Goal: Task Accomplishment & Management: Complete application form

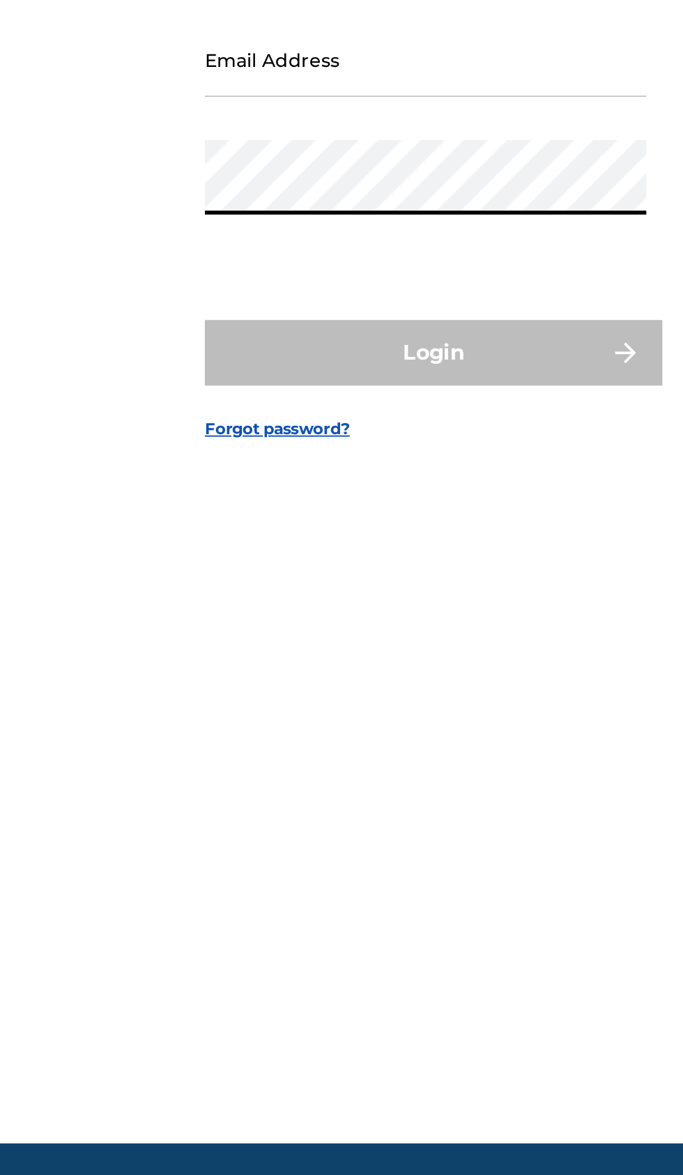
click at [227, 568] on input "Email Address" at bounding box center [336, 548] width 235 height 40
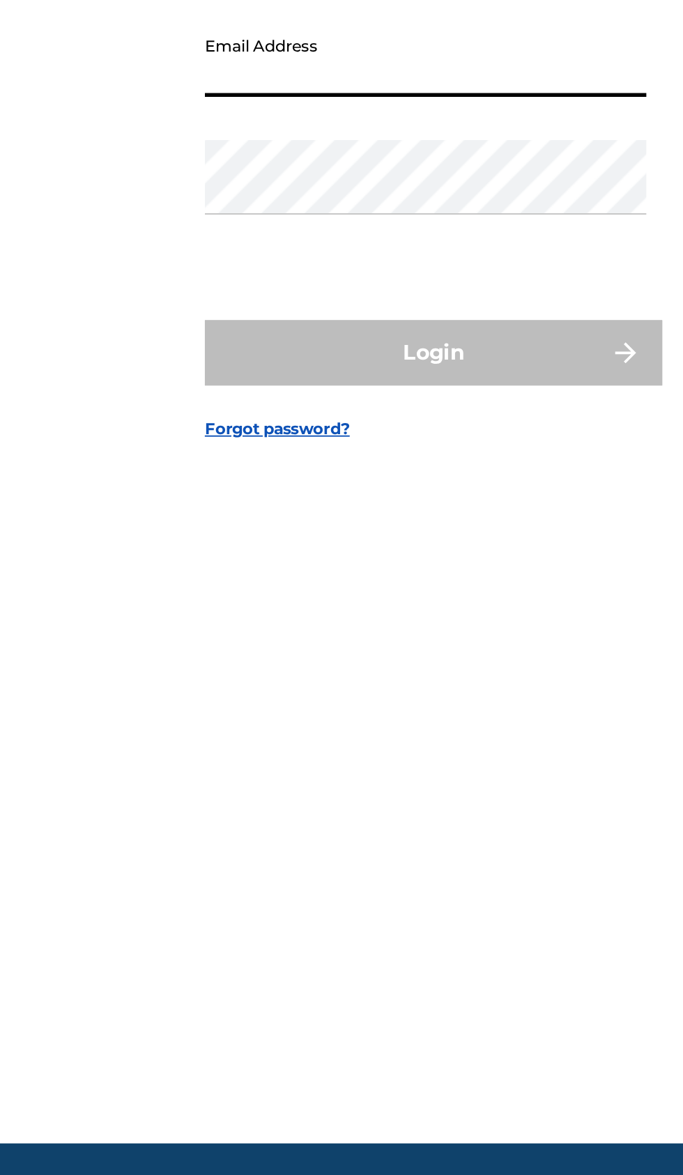
click at [240, 568] on input "Email Address" at bounding box center [336, 548] width 235 height 40
click at [251, 568] on input "Email Address" at bounding box center [336, 548] width 235 height 40
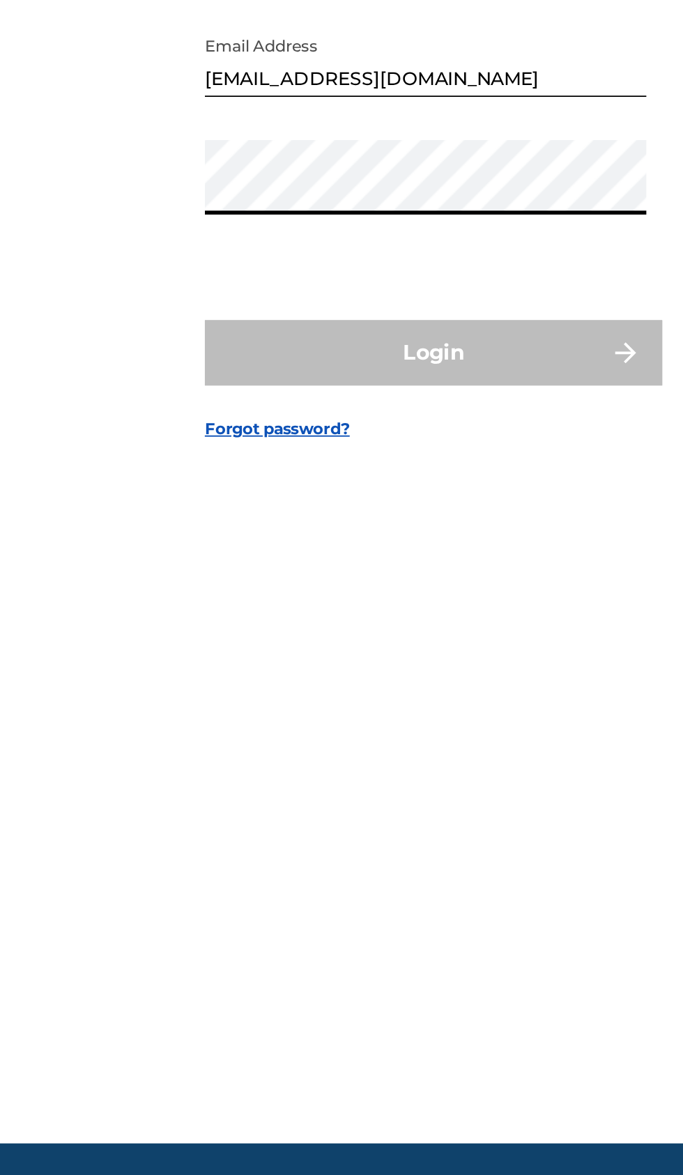
type input "[EMAIL_ADDRESS][DOMAIN_NAME]"
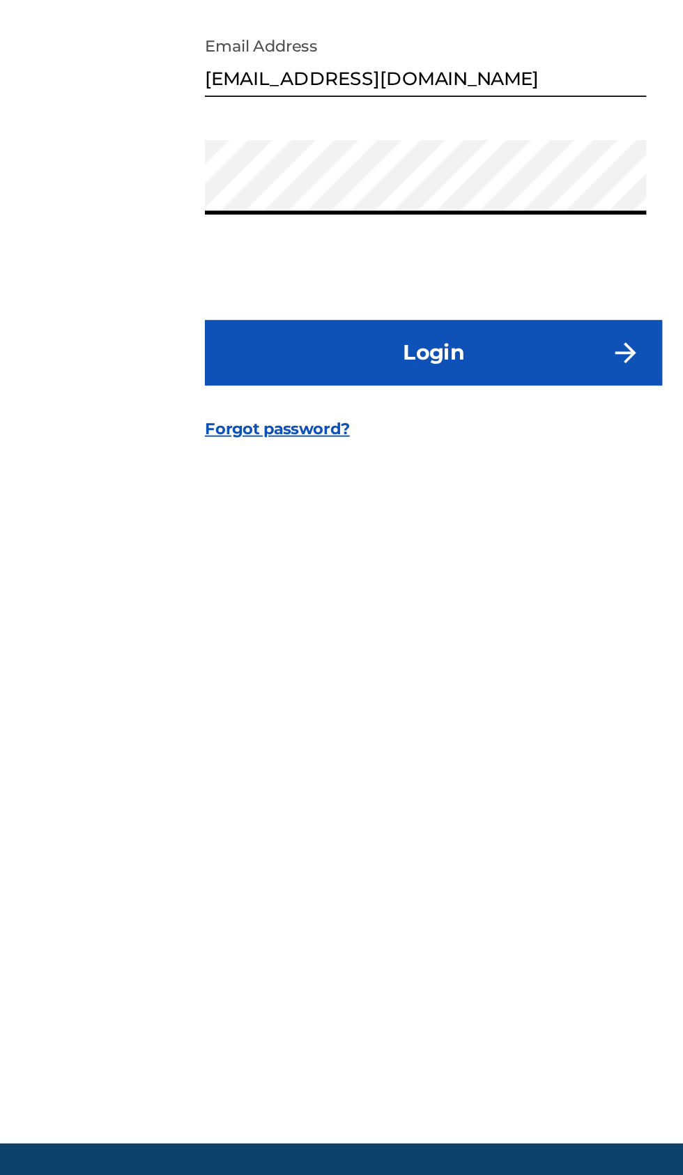
click at [256, 722] on button "Login" at bounding box center [341, 704] width 244 height 35
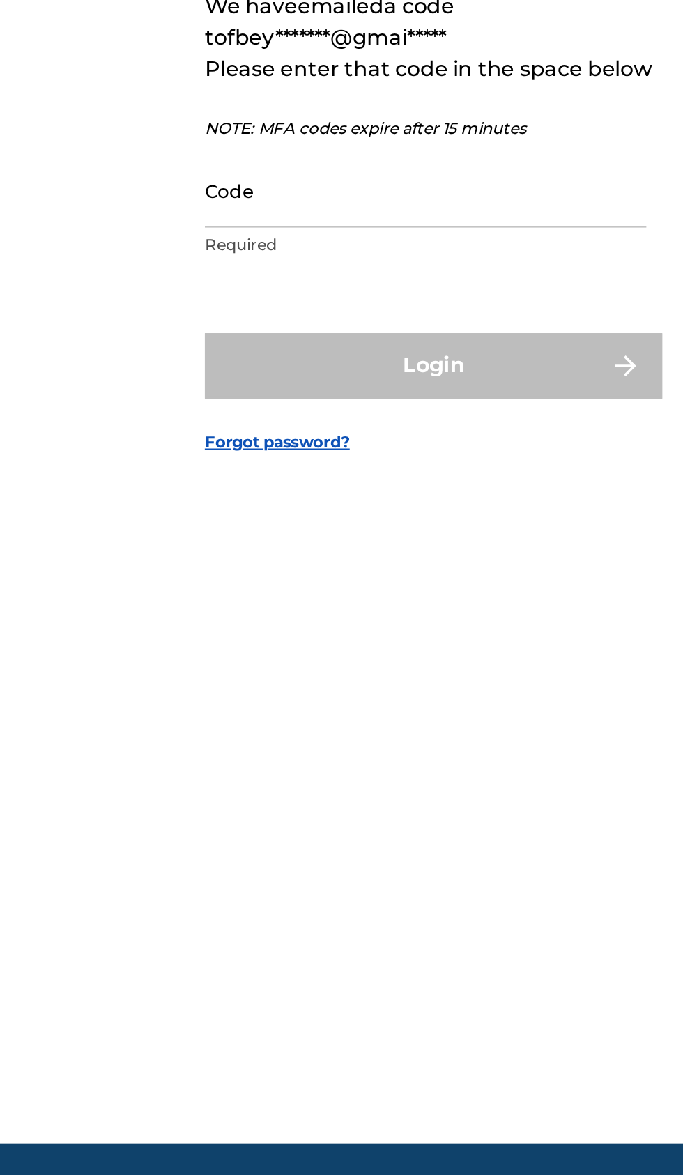
scroll to position [6, 0]
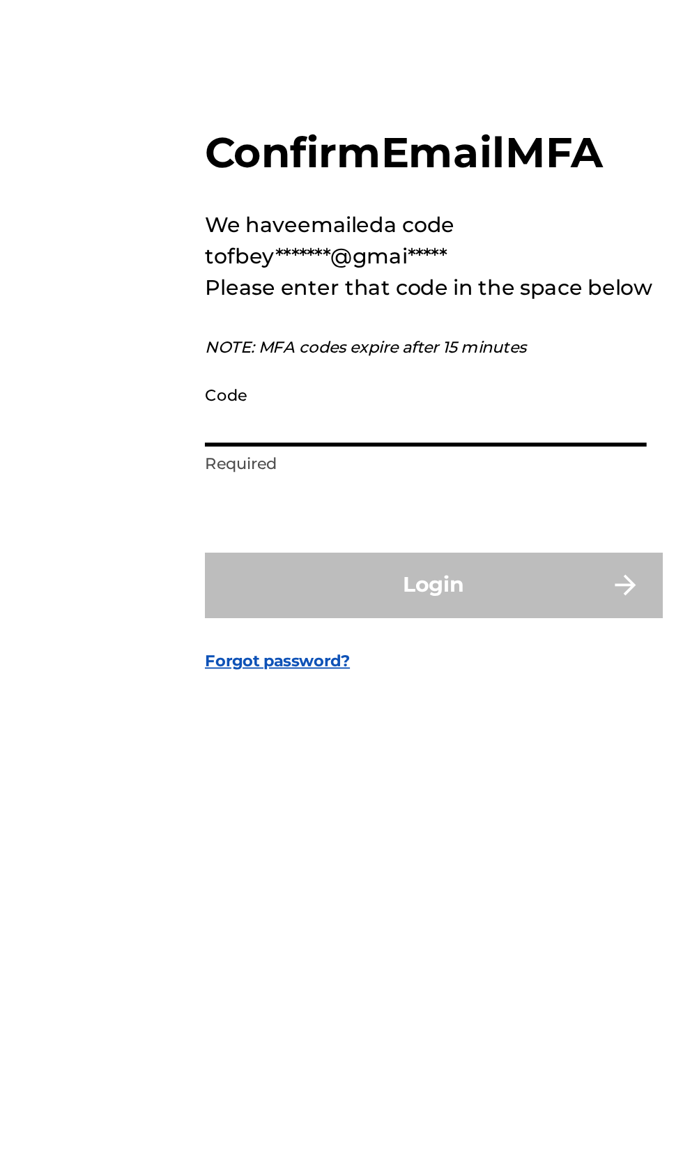
paste input "484616"
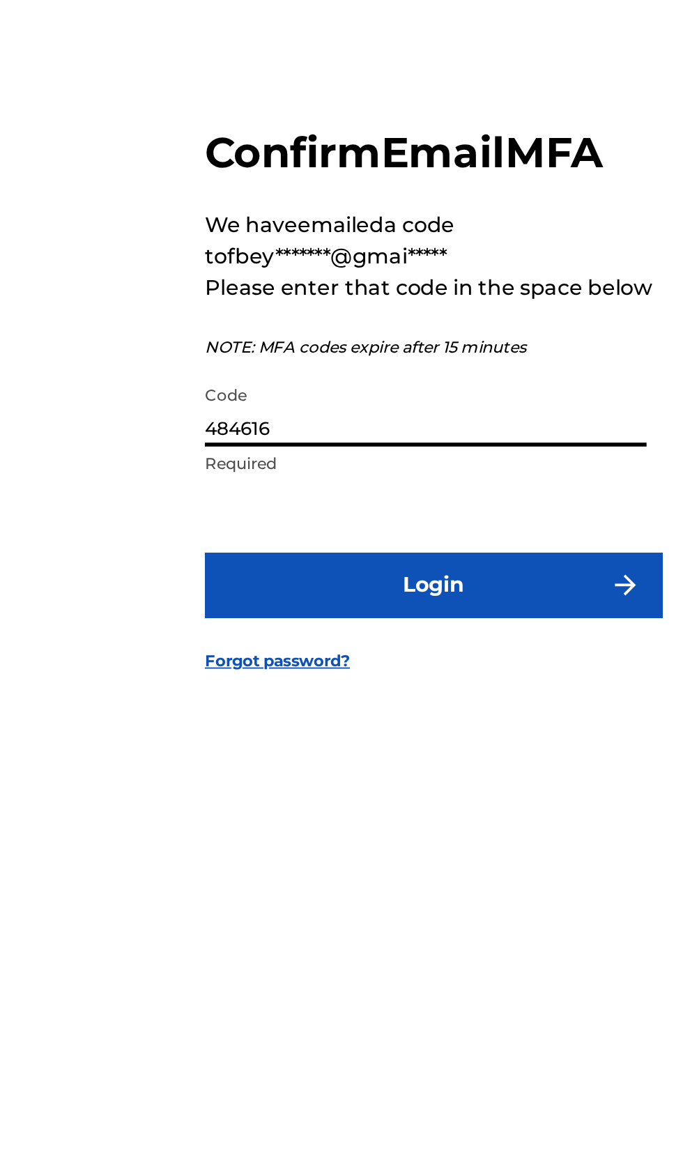
type input "484616"
click at [245, 722] on button "Login" at bounding box center [341, 705] width 244 height 35
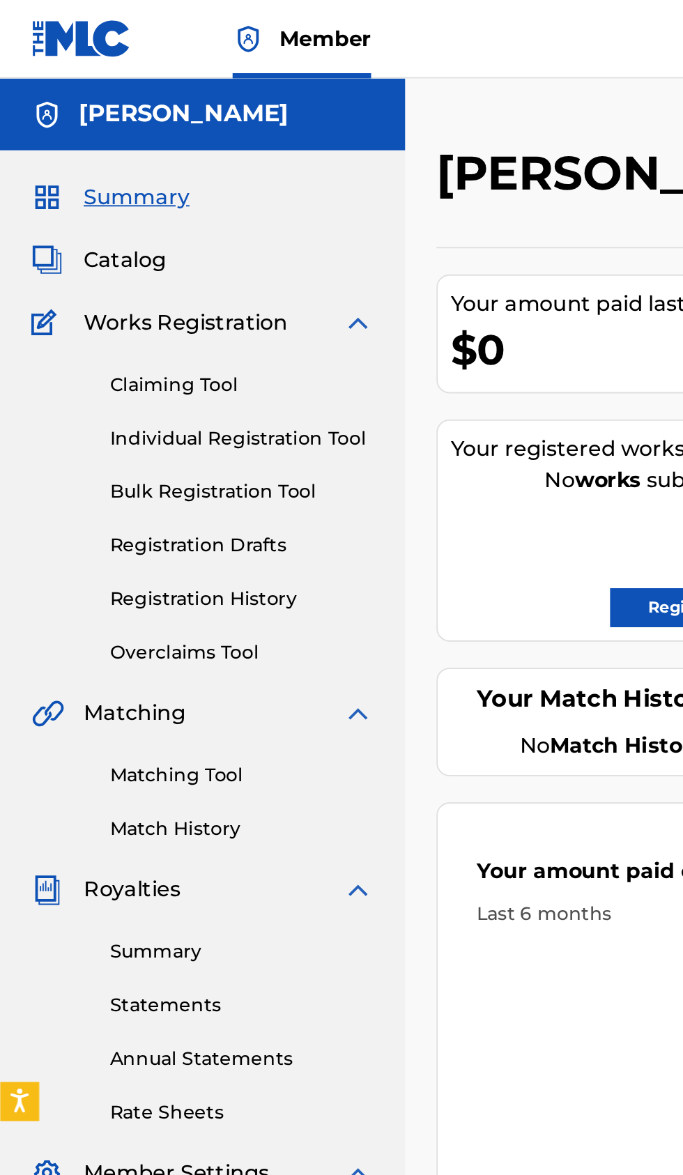
click at [67, 143] on span "Catalog" at bounding box center [67, 138] width 44 height 17
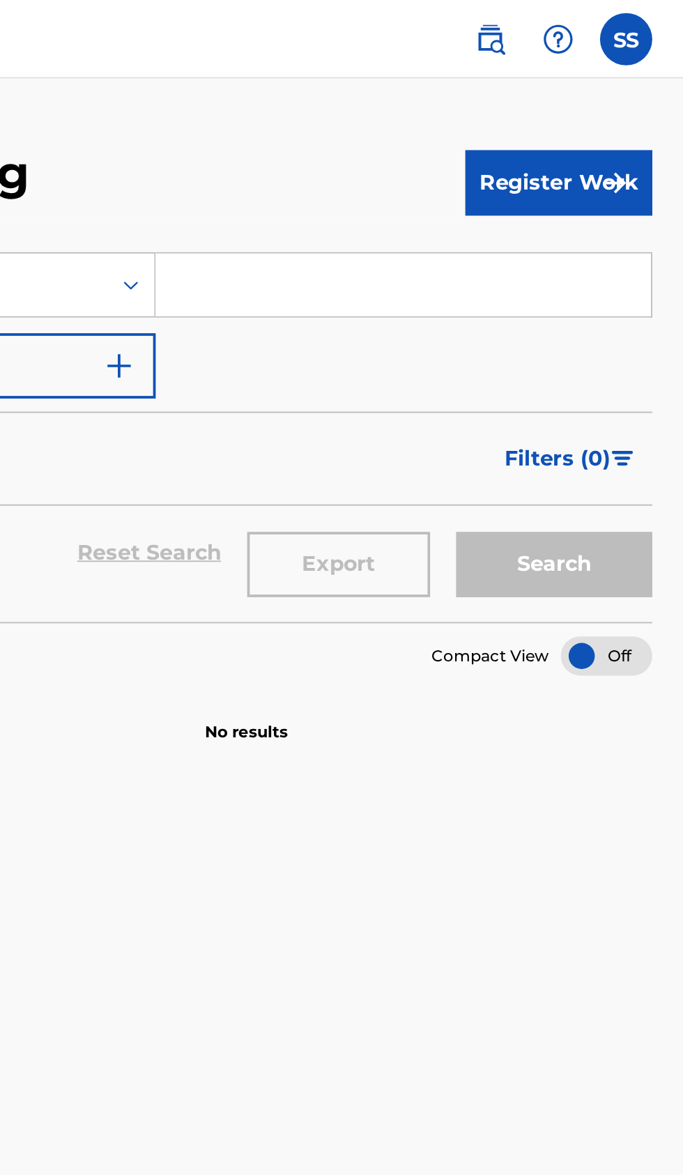
click at [616, 89] on button "Register Work" at bounding box center [616, 97] width 100 height 35
click at [592, 129] on link "Individual" at bounding box center [616, 142] width 100 height 33
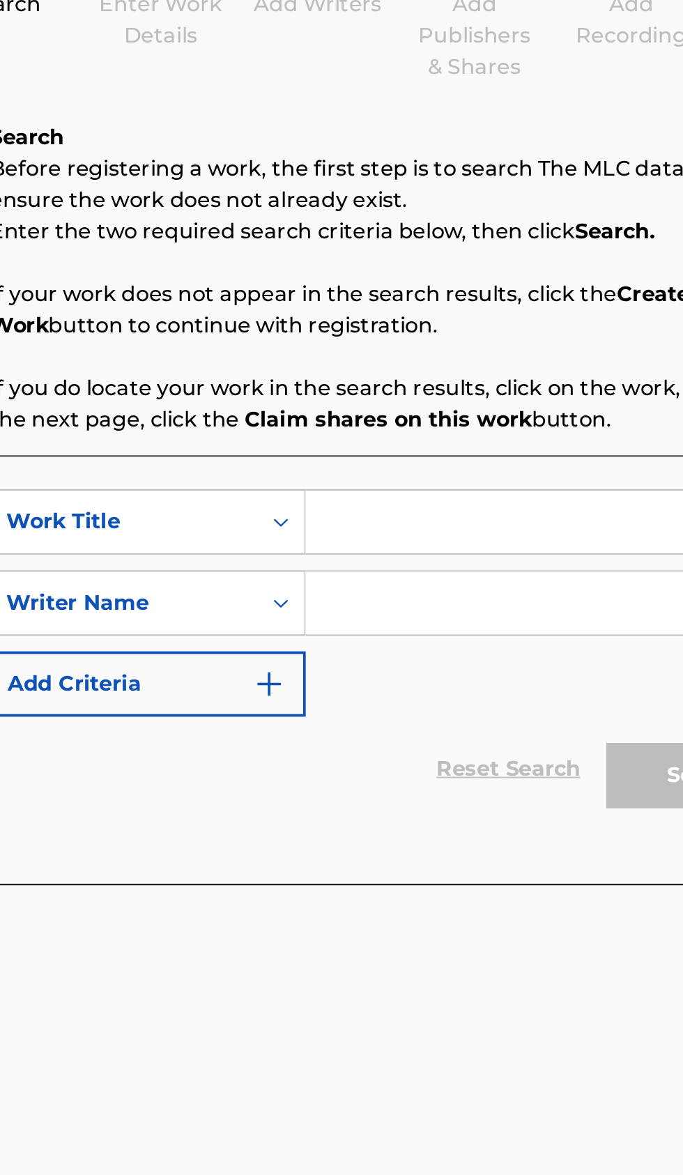
click at [450, 488] on input "Search Form" at bounding box center [533, 494] width 264 height 33
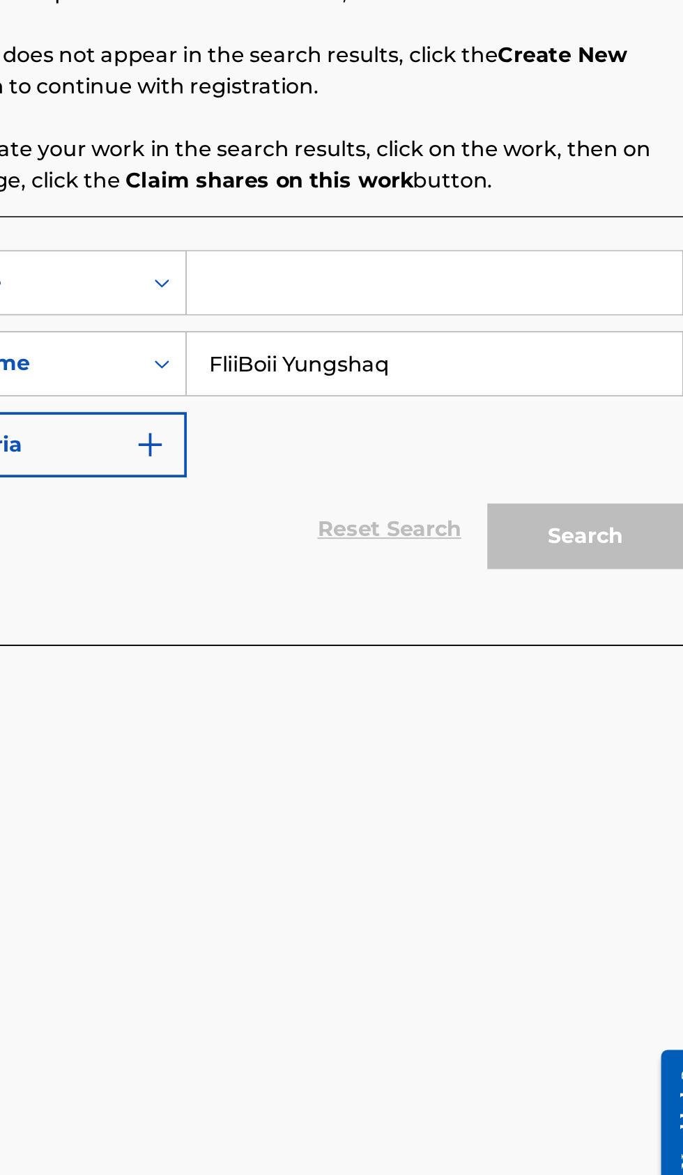
type input "FliiBoii Yungshaq"
click at [438, 542] on div "SearchWithCriteriaf3e73ec2-c4e6-4b67-bd22-bc7678b53cf5 Work Title SearchWithCri…" at bounding box center [449, 494] width 433 height 121
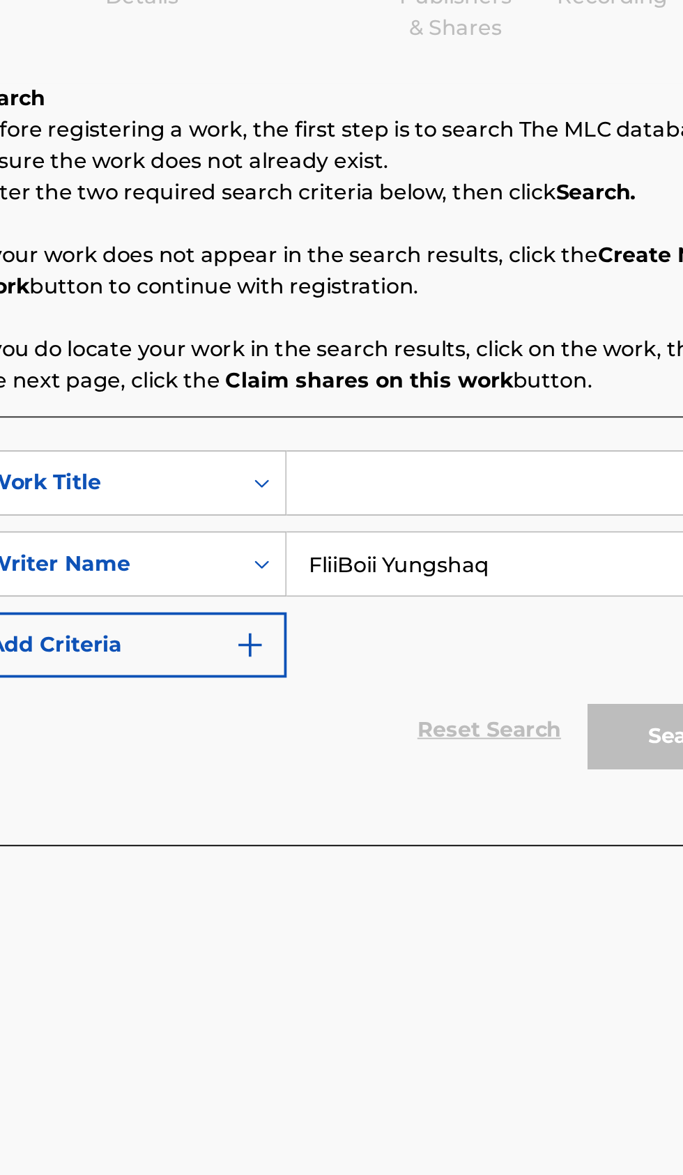
click at [443, 446] on input "Search Form" at bounding box center [533, 451] width 264 height 33
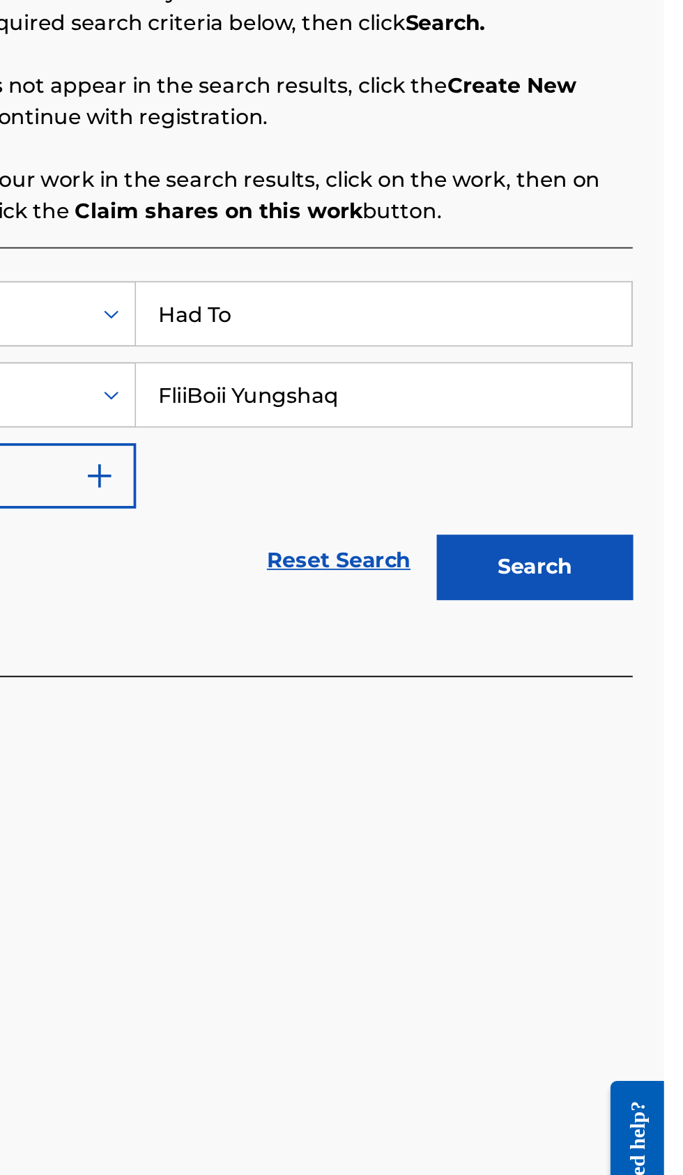
click at [603, 591] on button "Search" at bounding box center [614, 586] width 105 height 35
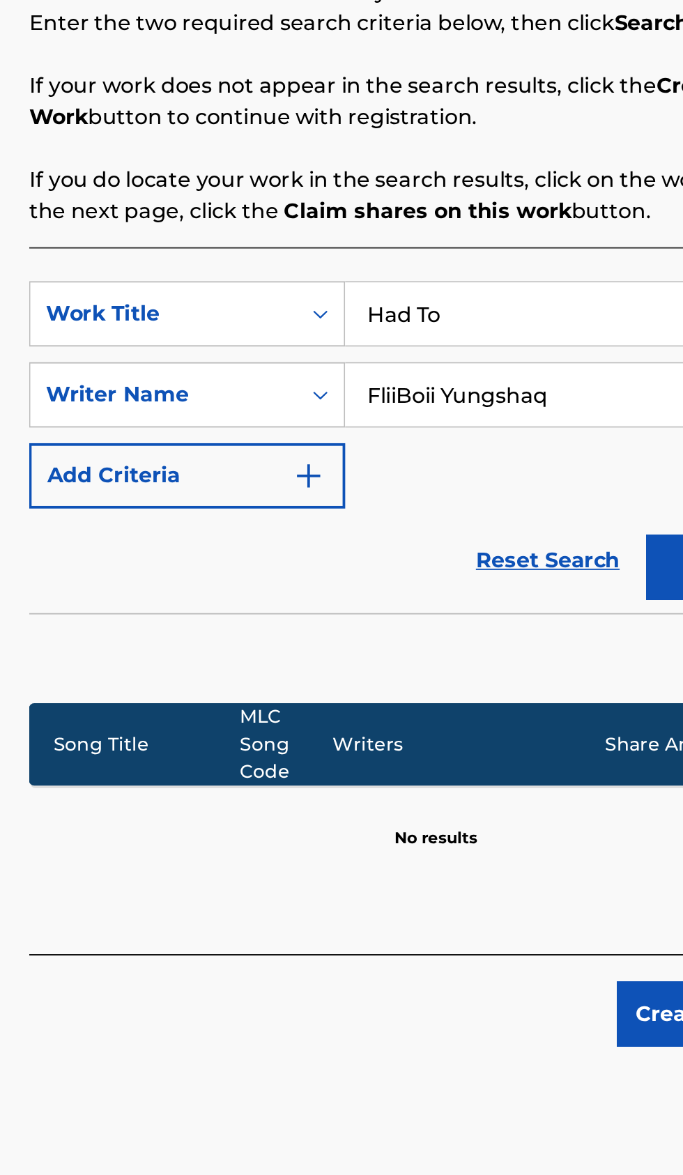
click at [474, 451] on input "Had To" at bounding box center [533, 451] width 264 height 33
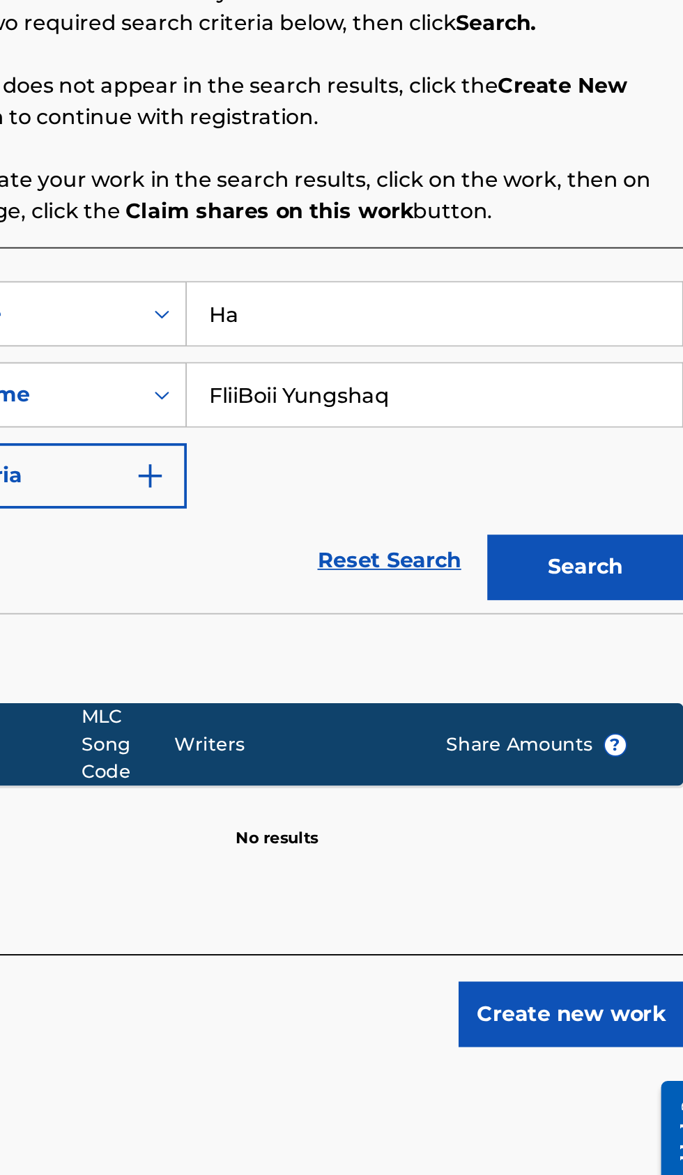
type input "H"
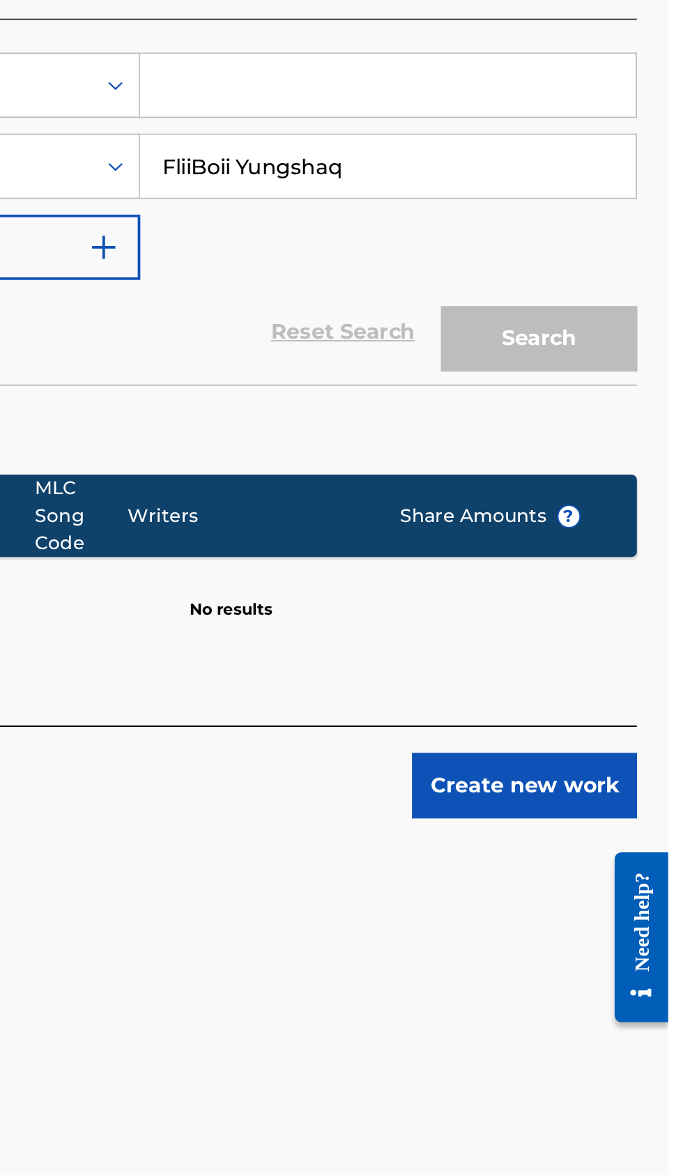
click at [439, 549] on div "SearchWithCriteriaf3e73ec2-c4e6-4b67-bd22-bc7678b53cf5 Work Title SearchWithCri…" at bounding box center [449, 494] width 433 height 121
click at [539, 497] on input "FliiBoii Yungshaq" at bounding box center [533, 494] width 264 height 33
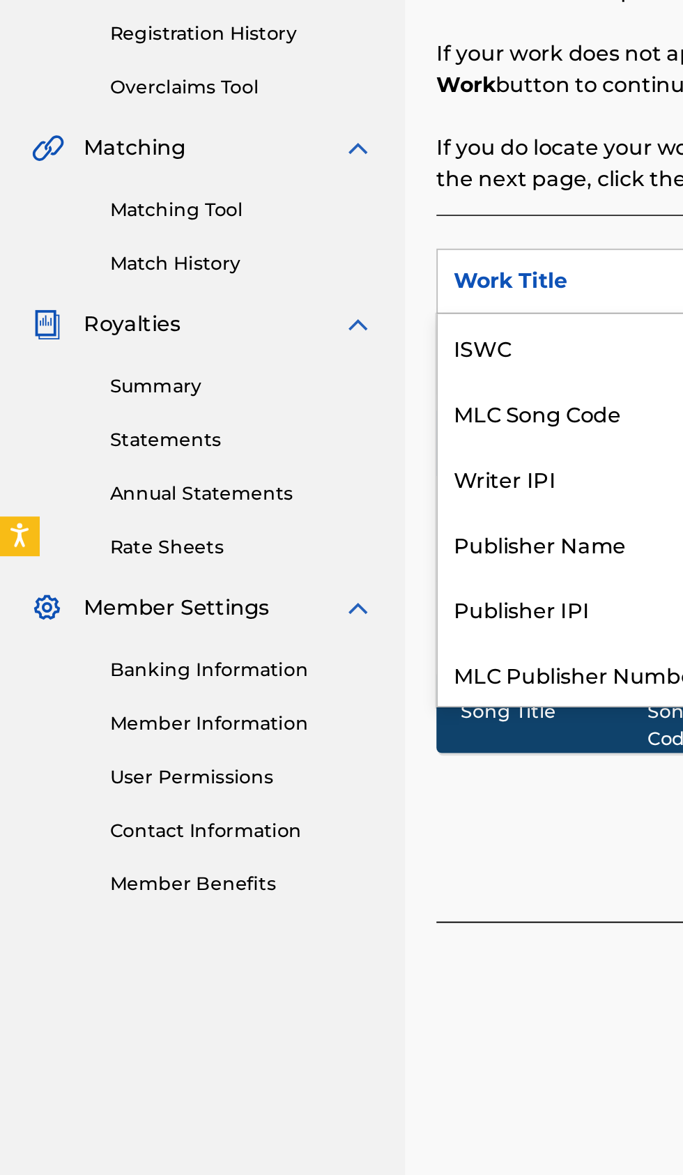
scroll to position [34, 0]
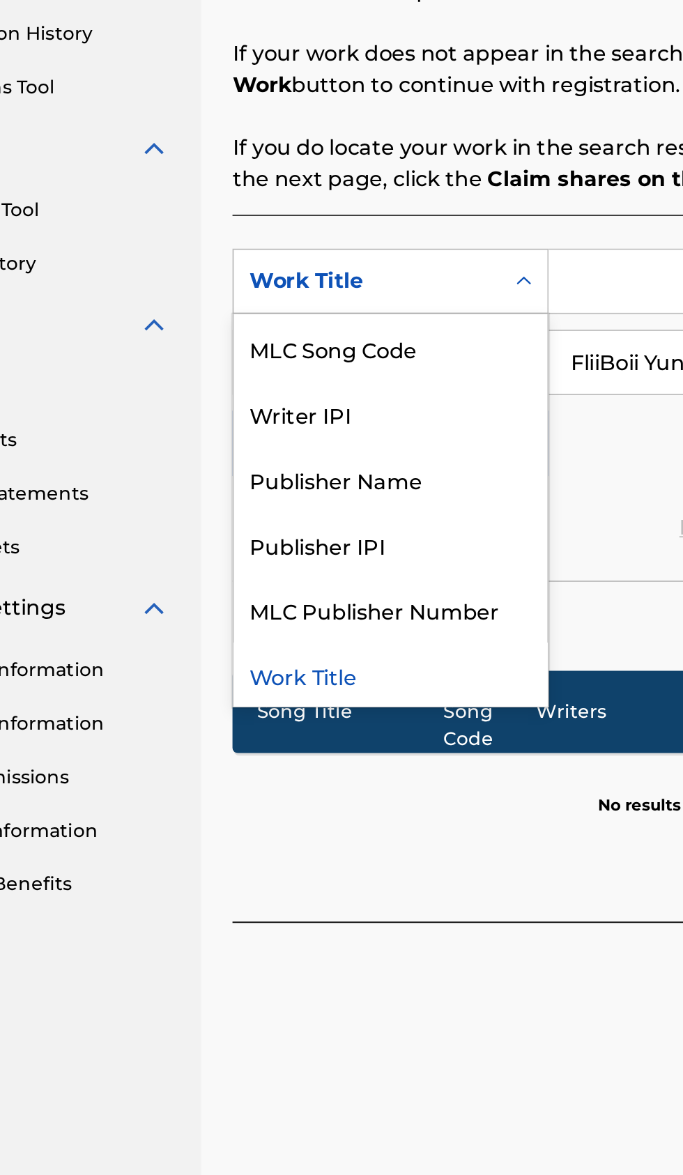
click at [279, 628] on div "MLC Publisher Number" at bounding box center [316, 626] width 167 height 35
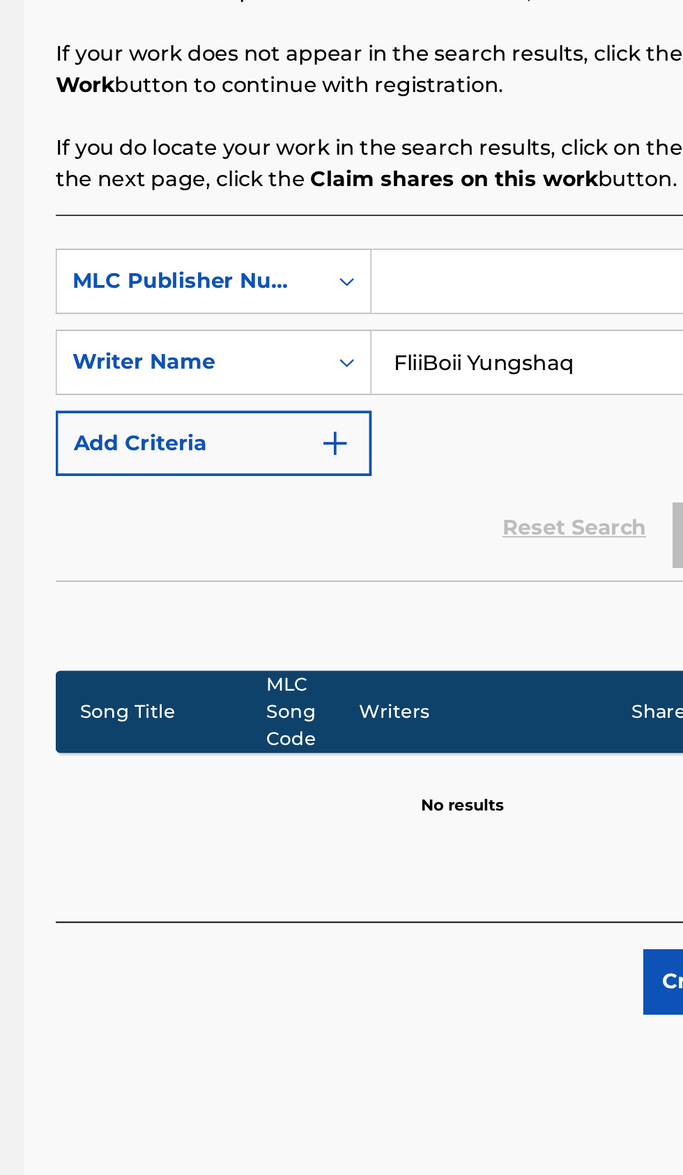
click at [433, 450] on input "Search Form" at bounding box center [533, 451] width 264 height 33
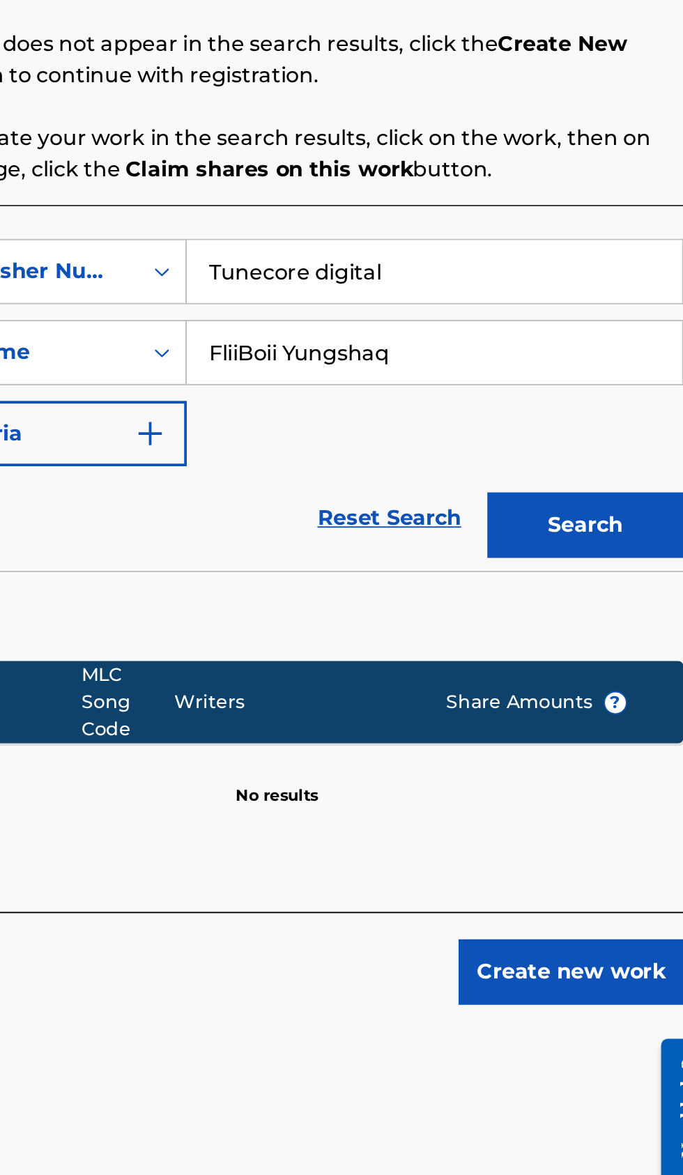
click at [612, 578] on button "Search" at bounding box center [614, 586] width 105 height 35
click at [532, 447] on input "Tunecore digital" at bounding box center [533, 451] width 264 height 33
type input "Tunecore"
click at [603, 580] on button "Search" at bounding box center [614, 586] width 105 height 35
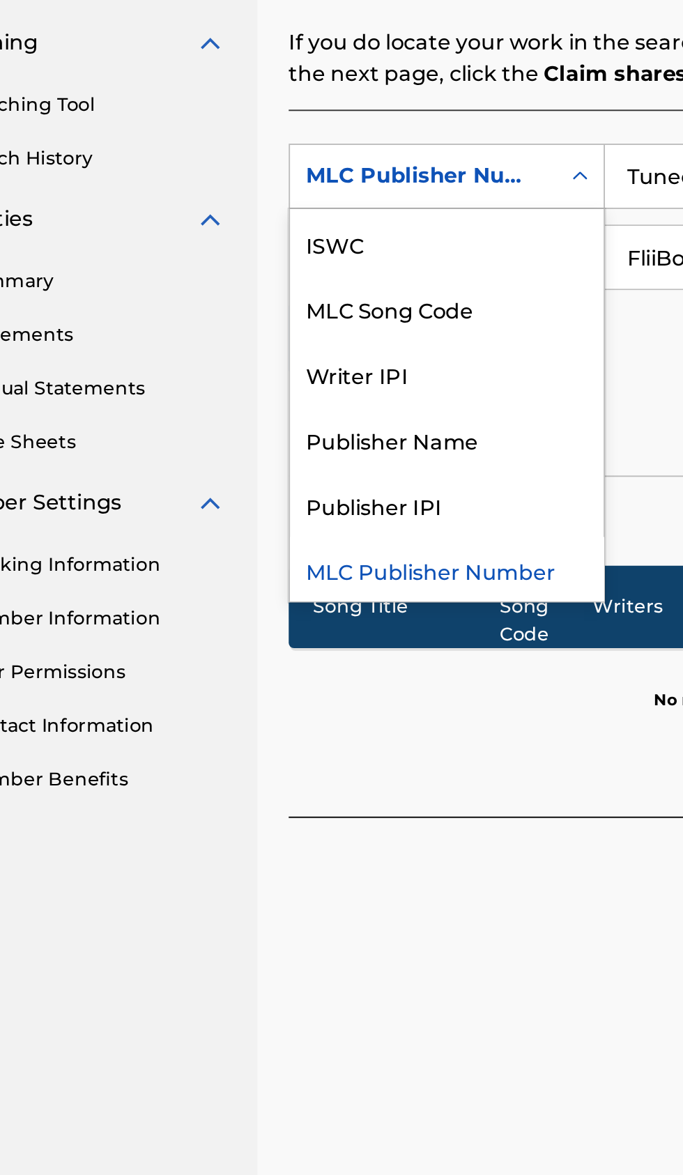
click at [284, 594] on div "Publisher Name" at bounding box center [316, 591] width 167 height 35
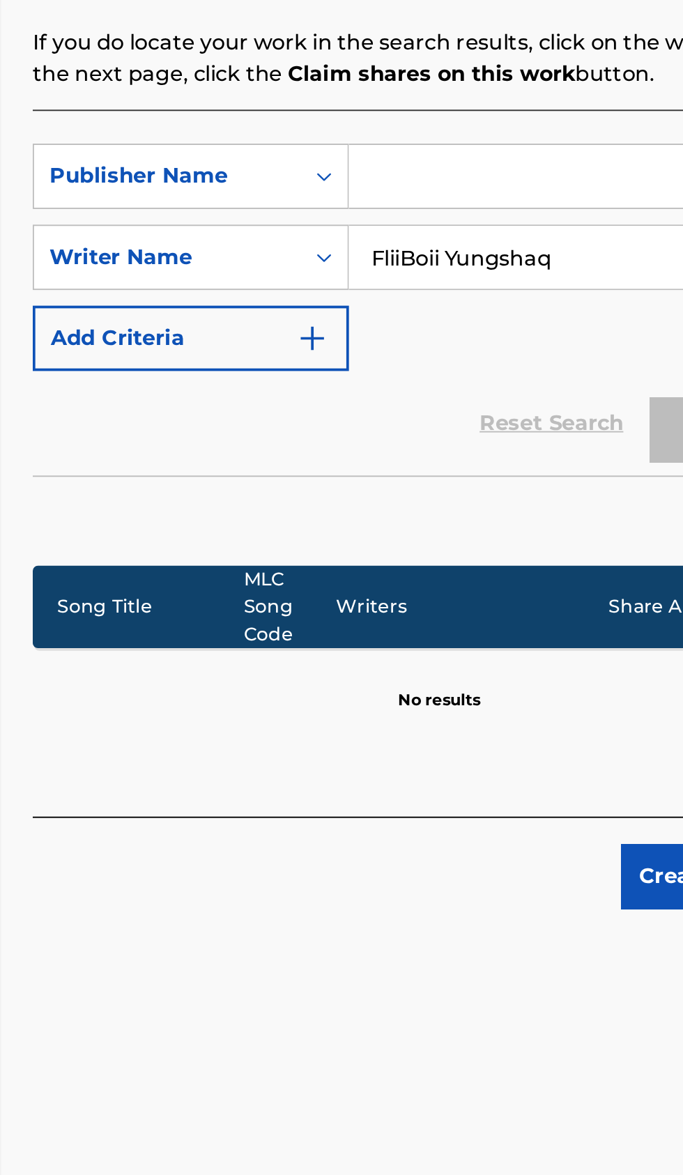
click at [458, 456] on input "Search Form" at bounding box center [533, 451] width 264 height 33
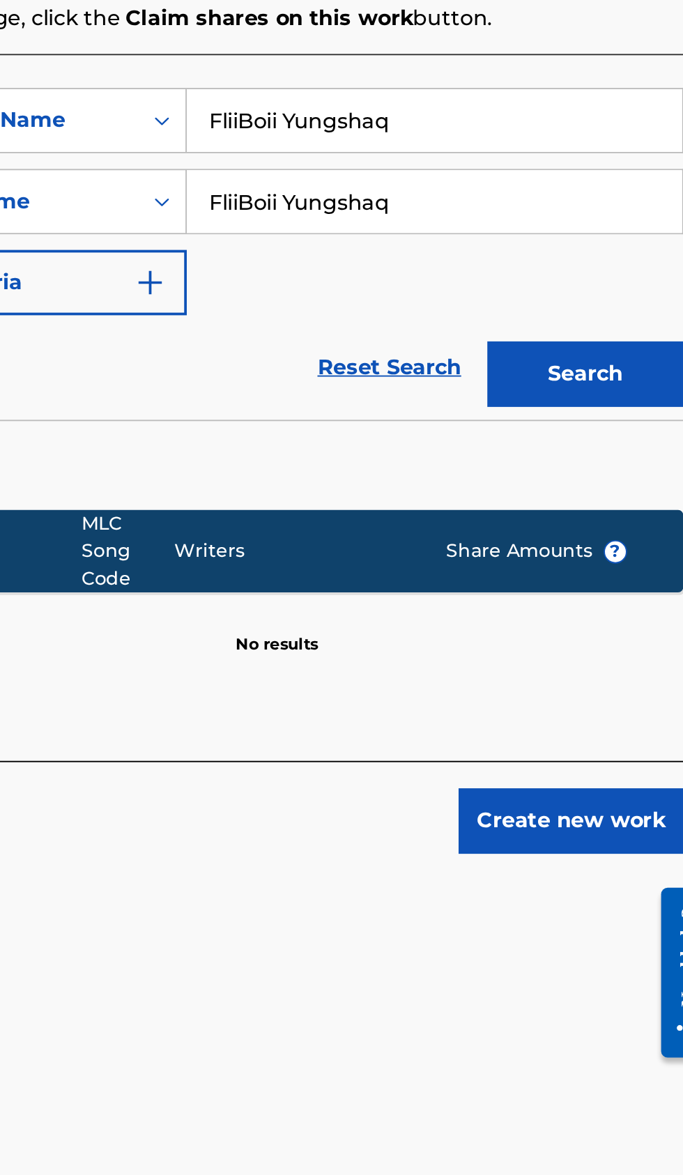
click at [606, 585] on button "Search" at bounding box center [614, 586] width 105 height 35
click at [542, 448] on input "FliiBoii Yungshaq" at bounding box center [533, 451] width 264 height 33
type input "FliiBoi"
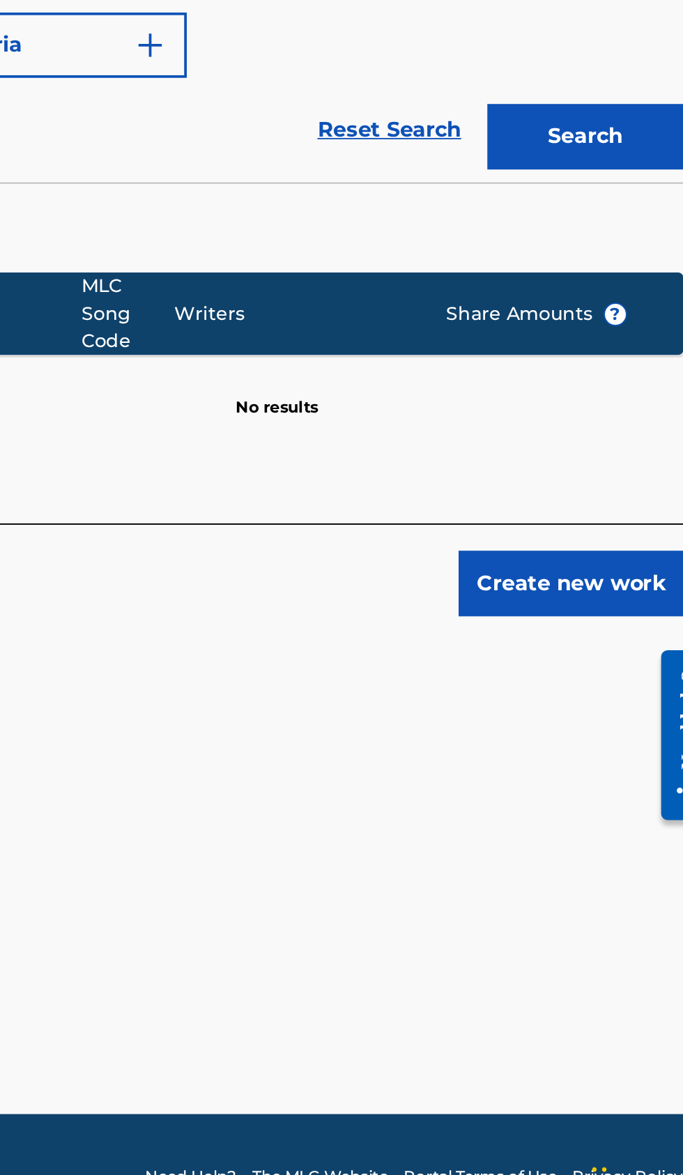
type input "[PERSON_NAME]"
click at [596, 587] on button "Search" at bounding box center [614, 586] width 105 height 35
